Goal: Find specific page/section: Find specific page/section

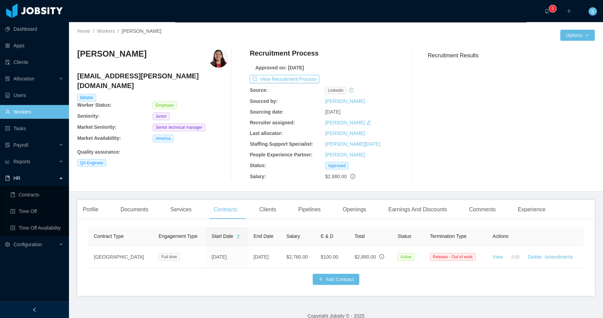
scroll to position [16, 0]
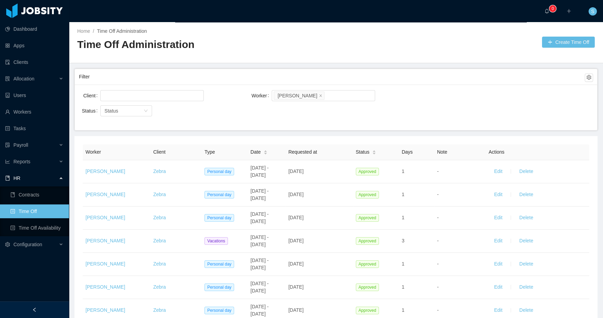
scroll to position [17, 0]
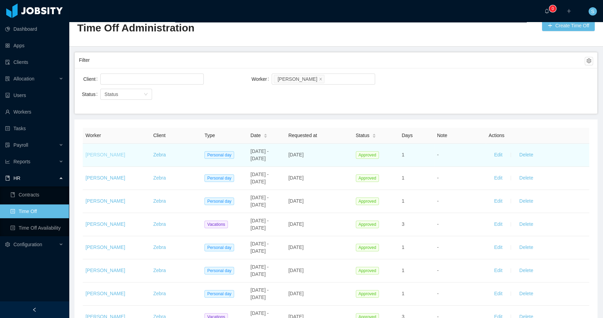
click at [95, 154] on link "[PERSON_NAME]" at bounding box center [106, 155] width 40 height 6
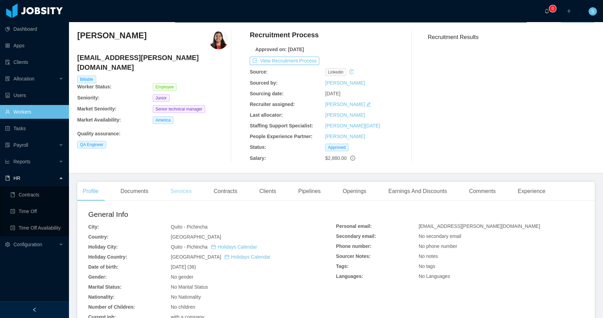
click at [170, 188] on div "Services" at bounding box center [181, 190] width 32 height 19
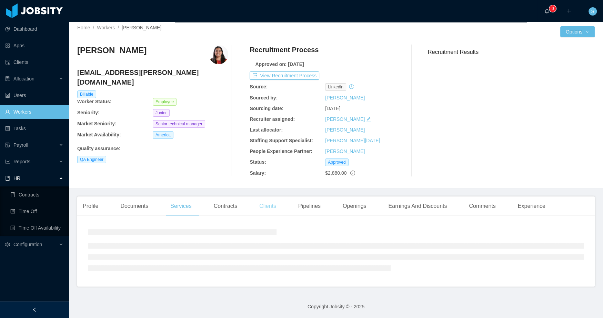
scroll to position [18, 0]
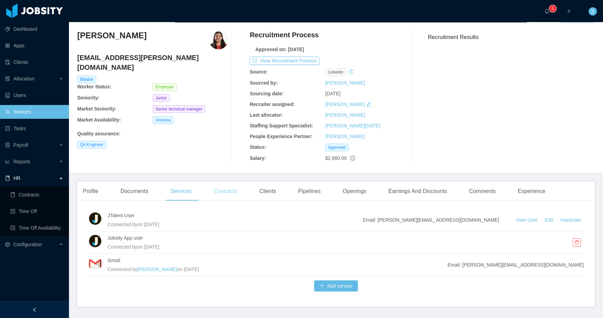
click at [239, 191] on div "Contracts" at bounding box center [225, 190] width 35 height 19
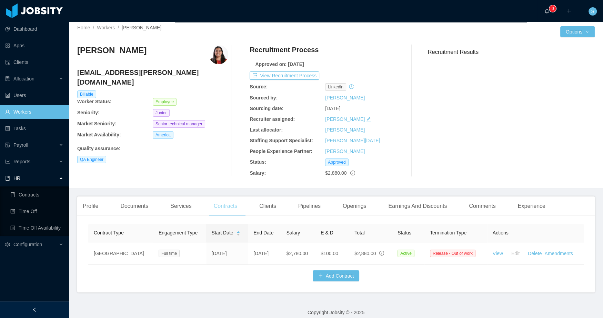
scroll to position [16, 0]
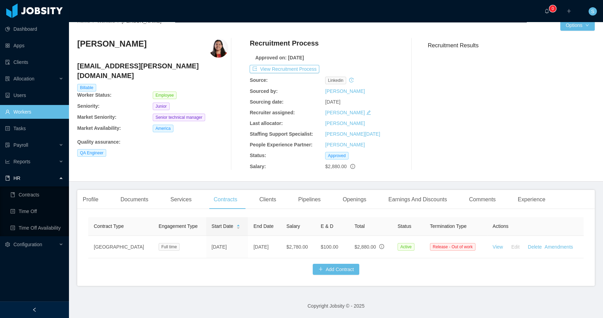
click at [75, 258] on main "Home / Workers / [PERSON_NAME] / Options [PERSON_NAME] [PERSON_NAME][EMAIL_ADDR…" at bounding box center [336, 160] width 534 height 296
